Goal: Transaction & Acquisition: Purchase product/service

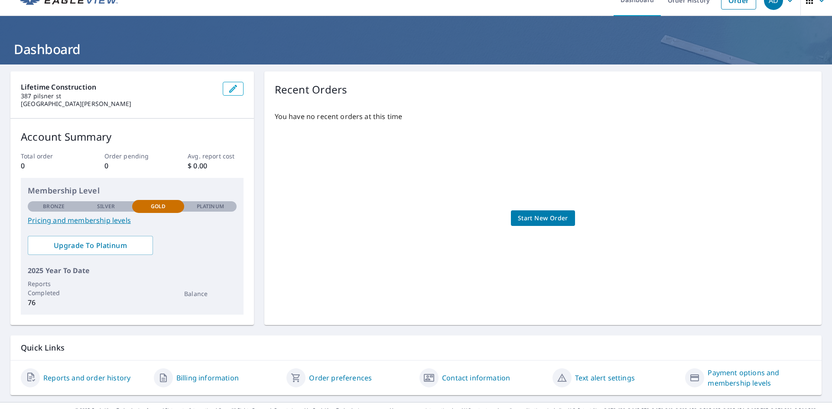
scroll to position [31, 0]
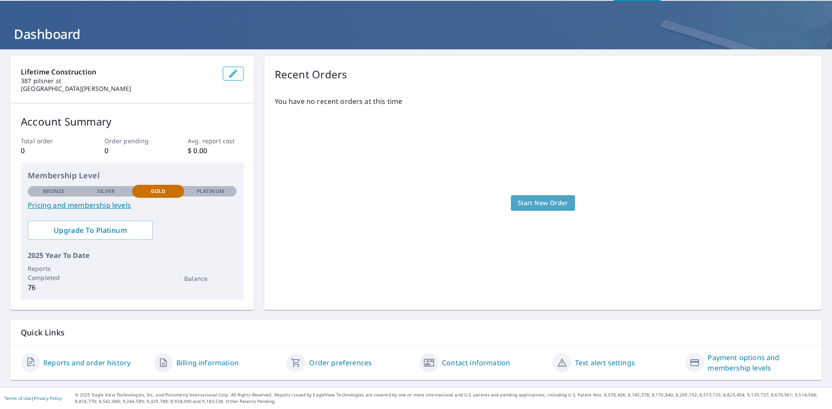
click at [526, 204] on span "Start New Order" at bounding box center [543, 203] width 50 height 11
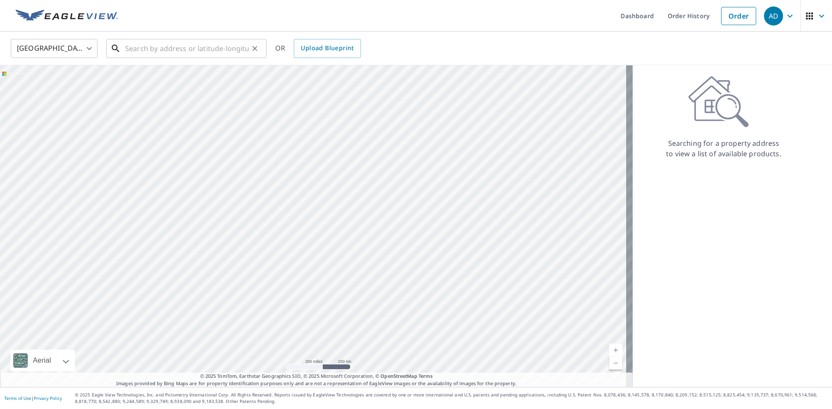
click at [163, 50] on input "text" at bounding box center [186, 48] width 123 height 24
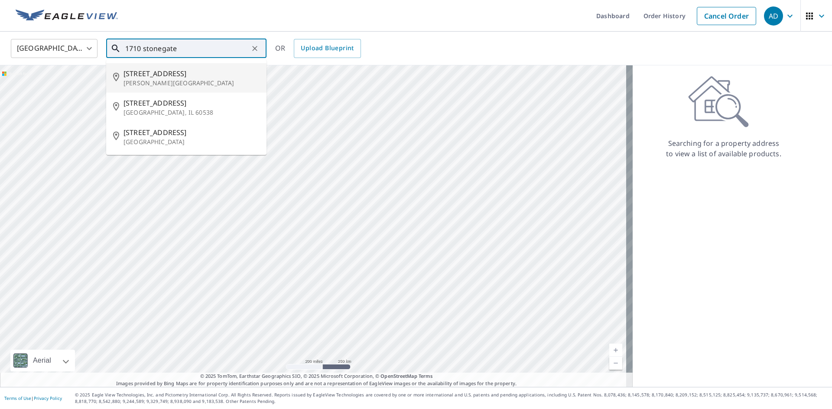
click at [182, 77] on span "[STREET_ADDRESS]" at bounding box center [191, 73] width 136 height 10
type input "[STREET_ADDRESS][PERSON_NAME]"
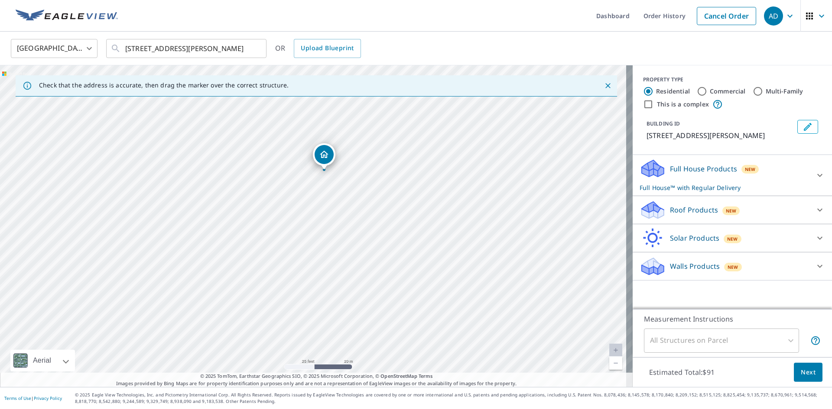
drag, startPoint x: 497, startPoint y: 263, endPoint x: 506, endPoint y: 209, distance: 54.9
click at [506, 209] on div "[STREET_ADDRESS][PERSON_NAME]" at bounding box center [316, 226] width 633 height 322
click at [815, 179] on icon at bounding box center [820, 175] width 10 height 10
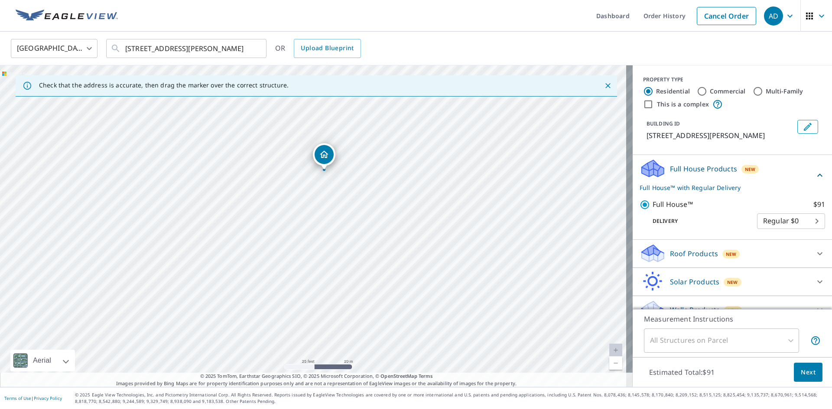
click at [815, 179] on icon at bounding box center [820, 175] width 10 height 10
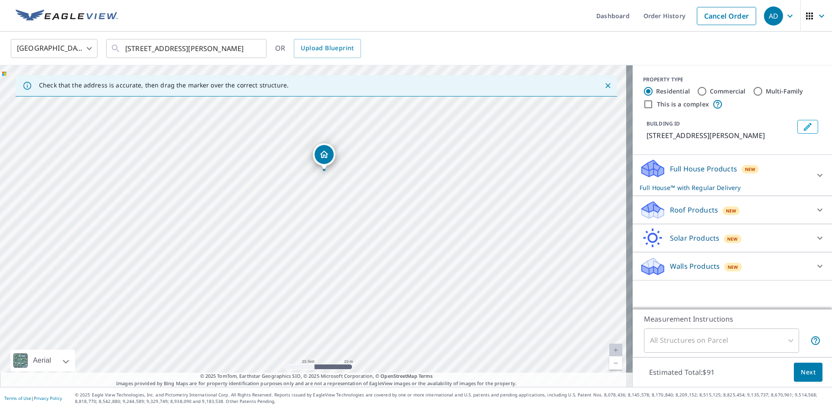
click at [766, 218] on div "Roof Products New" at bounding box center [725, 210] width 170 height 20
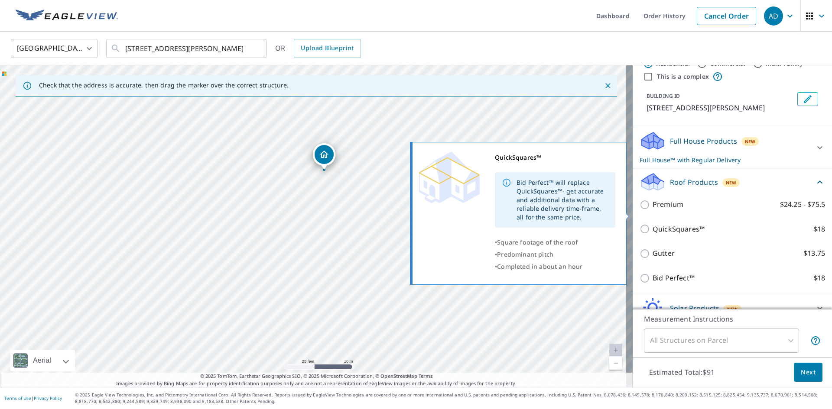
scroll to position [43, 0]
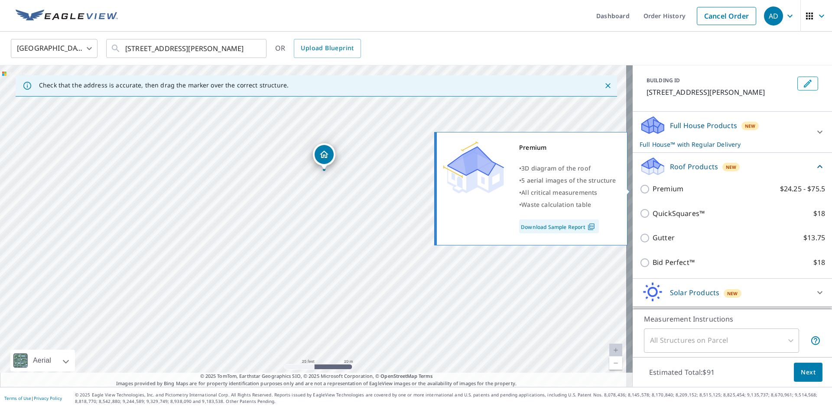
click at [640, 188] on input "Premium $24.25 - $75.5" at bounding box center [646, 189] width 13 height 10
checkbox input "true"
checkbox input "false"
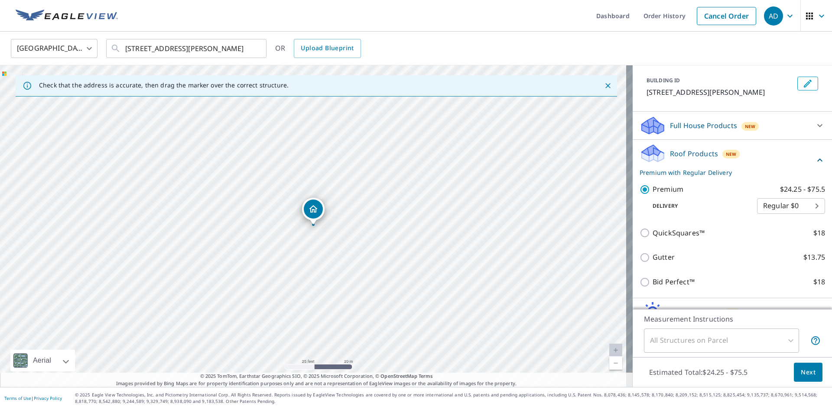
click at [779, 207] on body "AD AD Dashboard Order History Cancel Order AD [GEOGRAPHIC_DATA] [GEOGRAPHIC_DAT…" at bounding box center [416, 204] width 832 height 409
click at [789, 208] on li "Regular $0" at bounding box center [778, 206] width 68 height 16
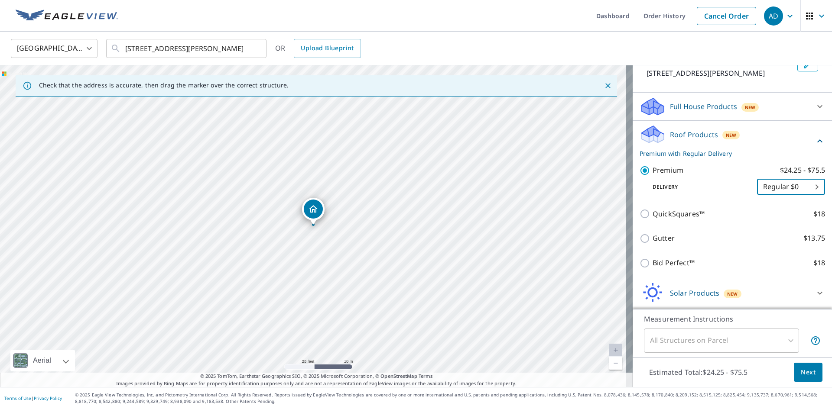
scroll to position [89, 0]
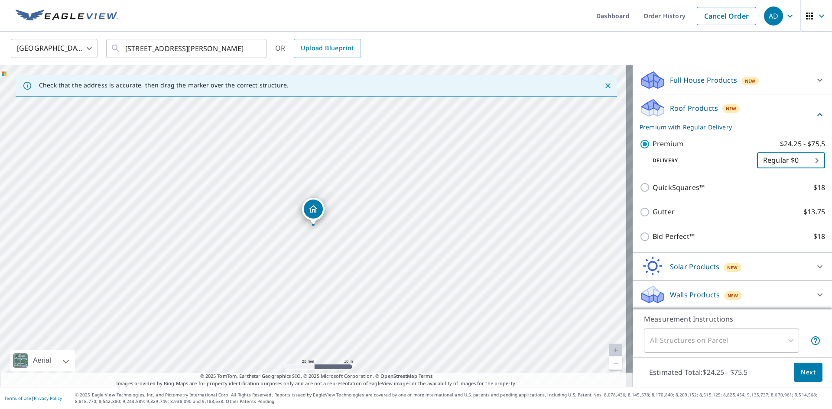
click at [806, 371] on span "Next" at bounding box center [808, 372] width 15 height 11
